Goal: Task Accomplishment & Management: Complete application form

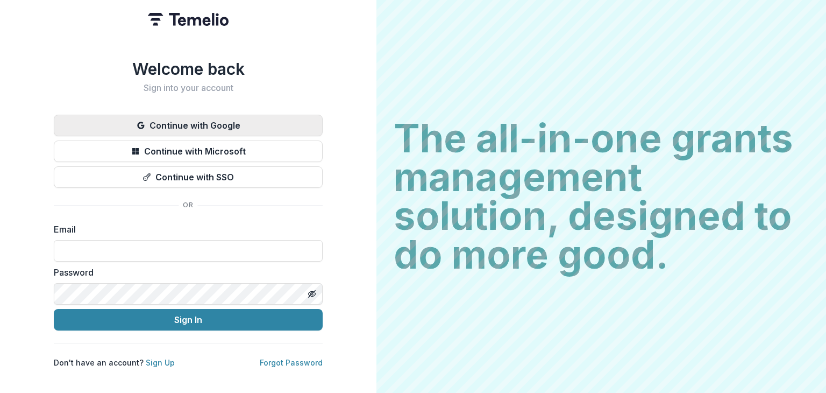
click at [226, 119] on button "Continue with Google" at bounding box center [188, 126] width 269 height 22
